Goal: Information Seeking & Learning: Learn about a topic

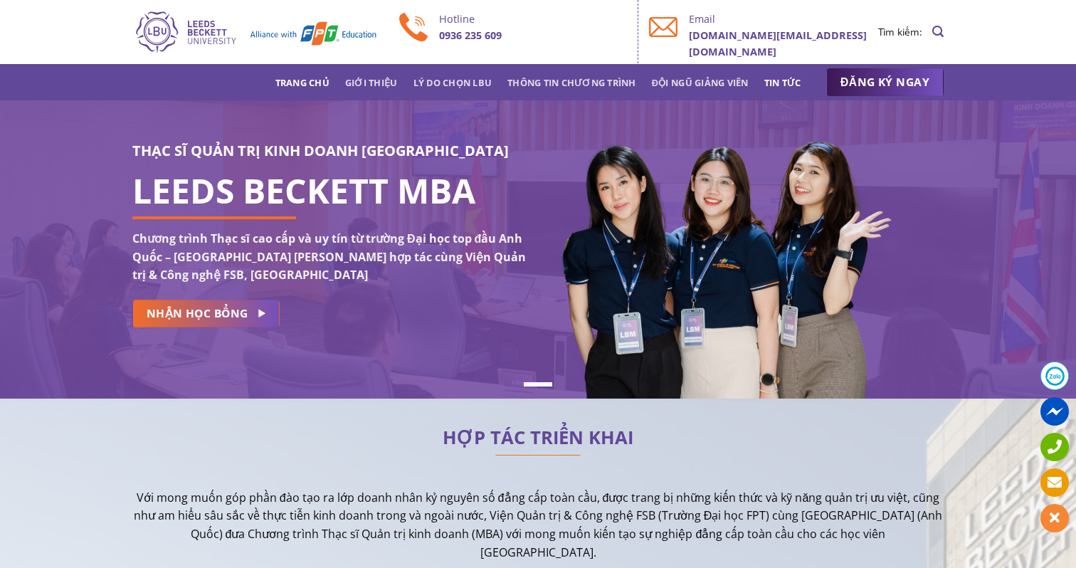
click at [782, 86] on link "Tin tức" at bounding box center [782, 83] width 37 height 26
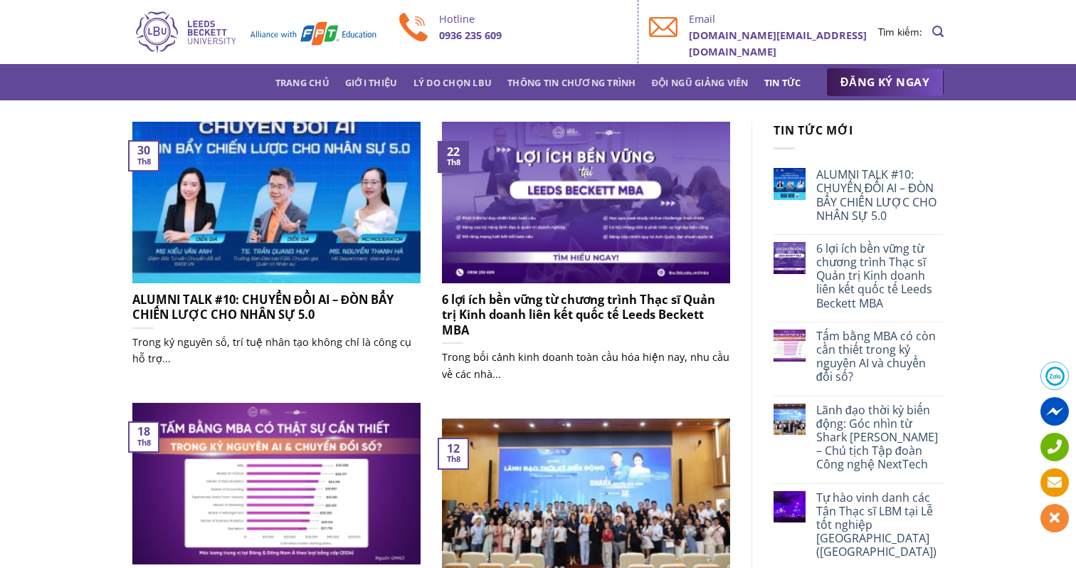
click at [478, 305] on h5 "6 lợi ích bền vững từ chương trình Thạc sĩ Quản trị Kinh doanh liên kết quốc tế…" at bounding box center [586, 315] width 288 height 46
click at [290, 308] on h5 "ALUMNI TALK #10: CHUYỂN ĐỔI AI – ĐÒN BẨY CHIẾN LƯỢC CHO NHÂN SỰ 5.0" at bounding box center [276, 307] width 288 height 31
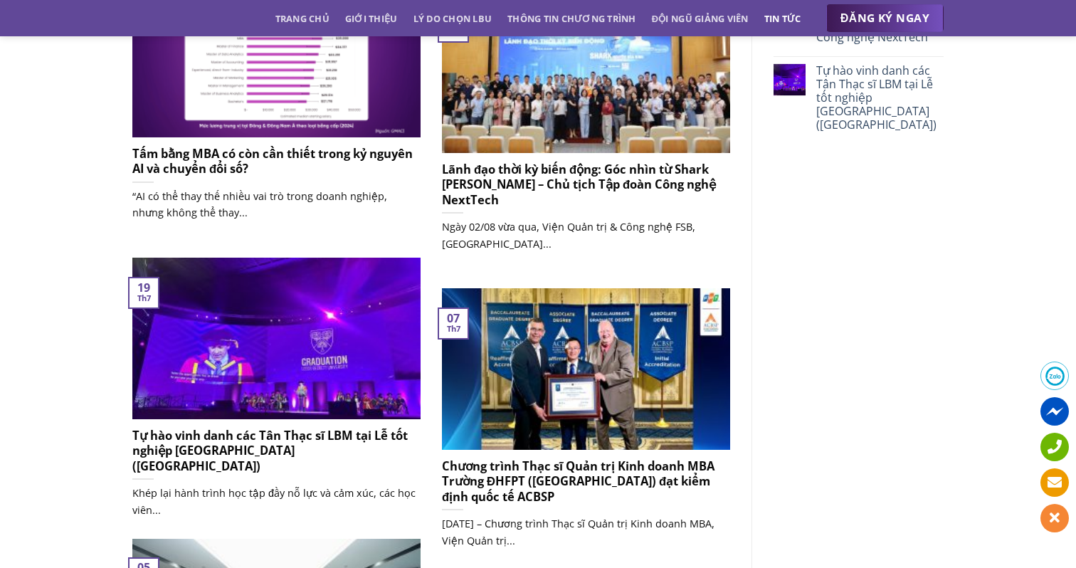
scroll to position [428, 0]
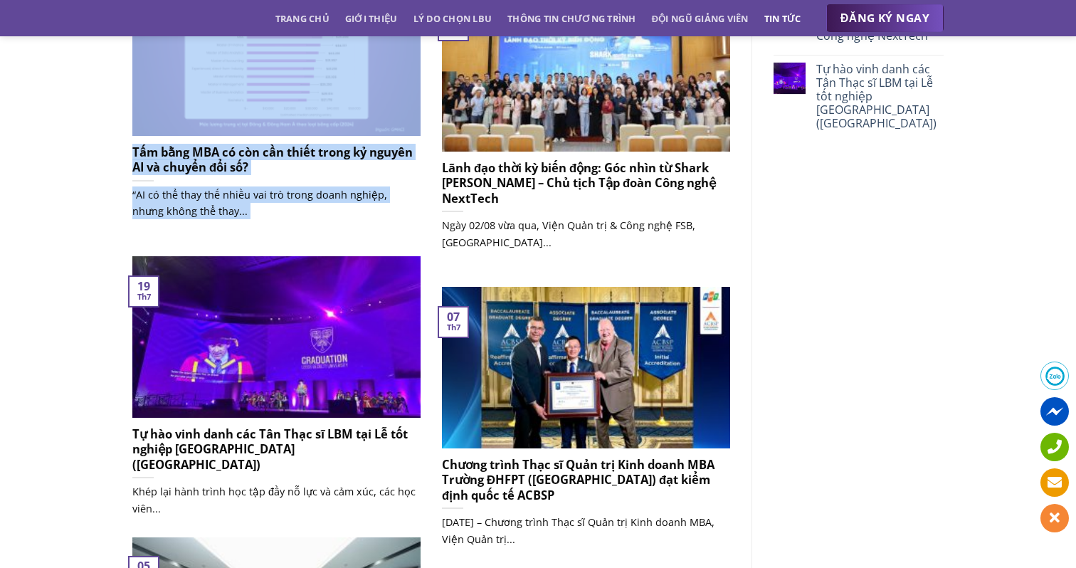
click at [170, 154] on h5 "Tấm bằng MBA có còn cần thiết trong kỷ nguyên AI và chuyển đổi số?" at bounding box center [276, 159] width 288 height 31
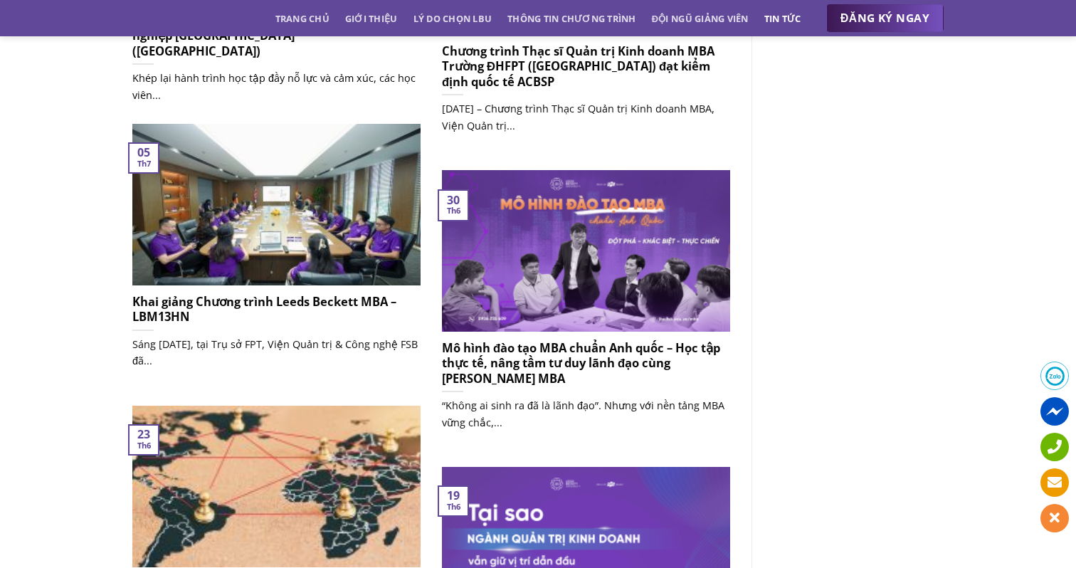
scroll to position [0, 0]
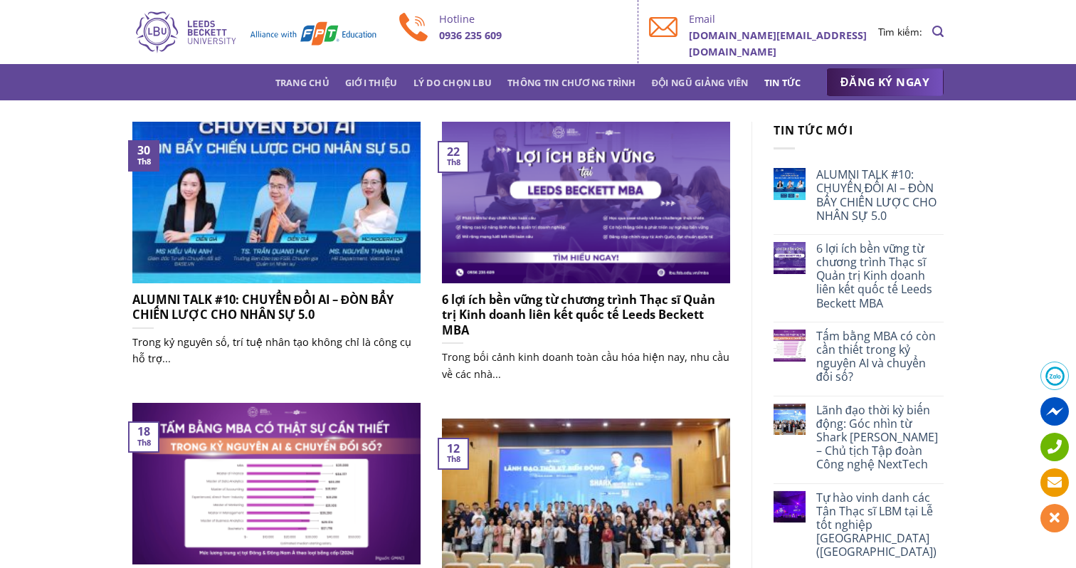
click at [286, 311] on h5 "ALUMNI TALK #10: CHUYỂN ĐỔI AI – ĐÒN BẨY CHIẾN LƯỢC CHO NHÂN SỰ 5.0" at bounding box center [276, 307] width 288 height 31
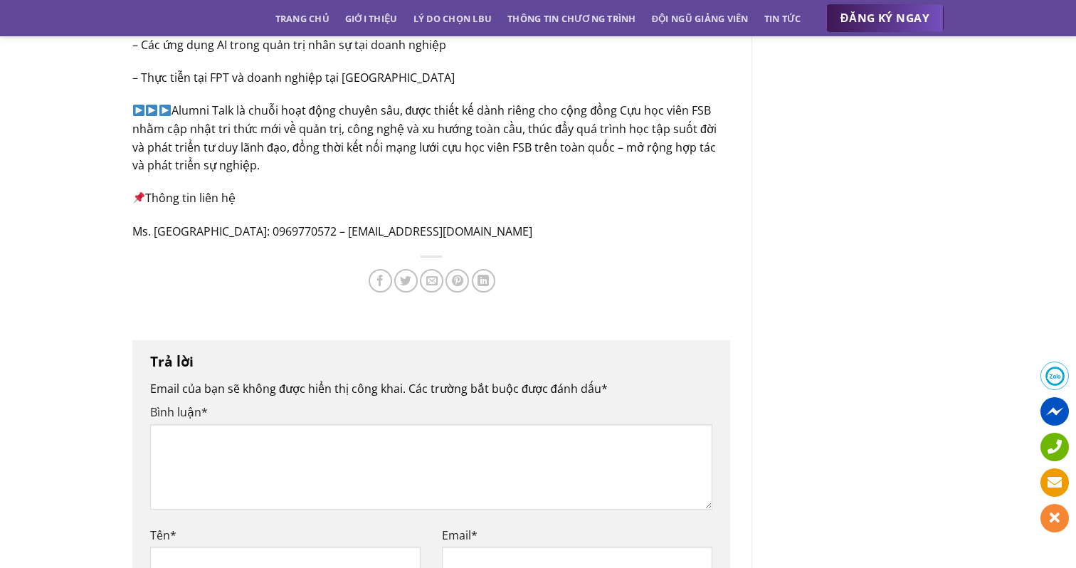
scroll to position [1424, 0]
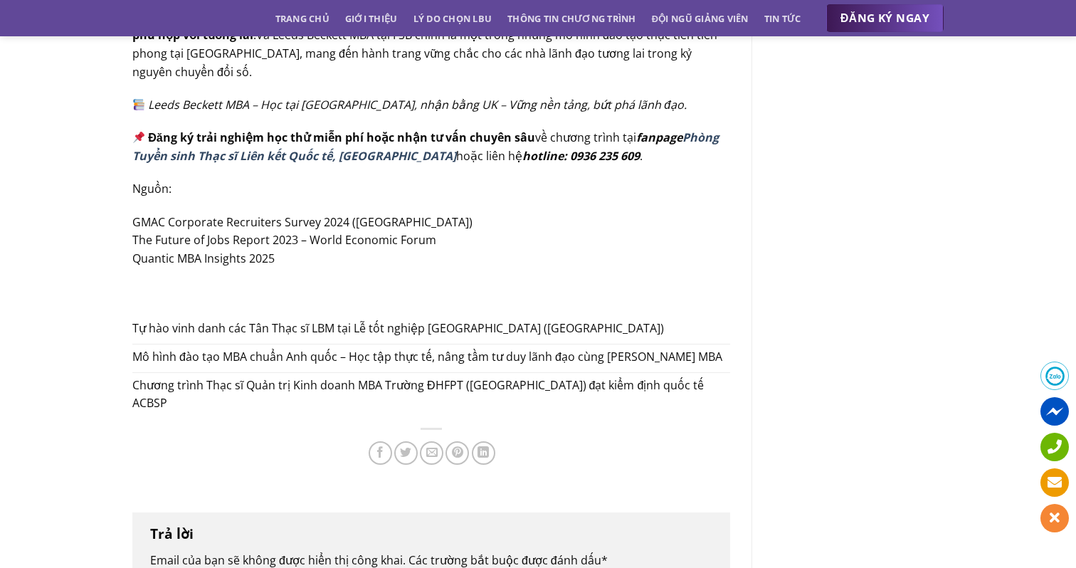
scroll to position [2029, 0]
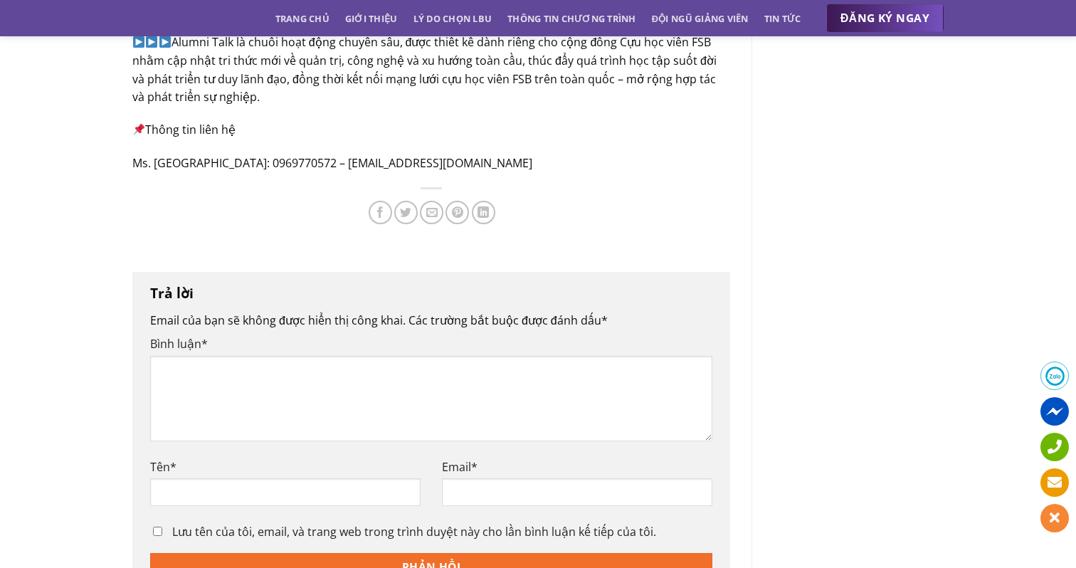
scroll to position [1389, 0]
